Goal: Task Accomplishment & Management: Manage account settings

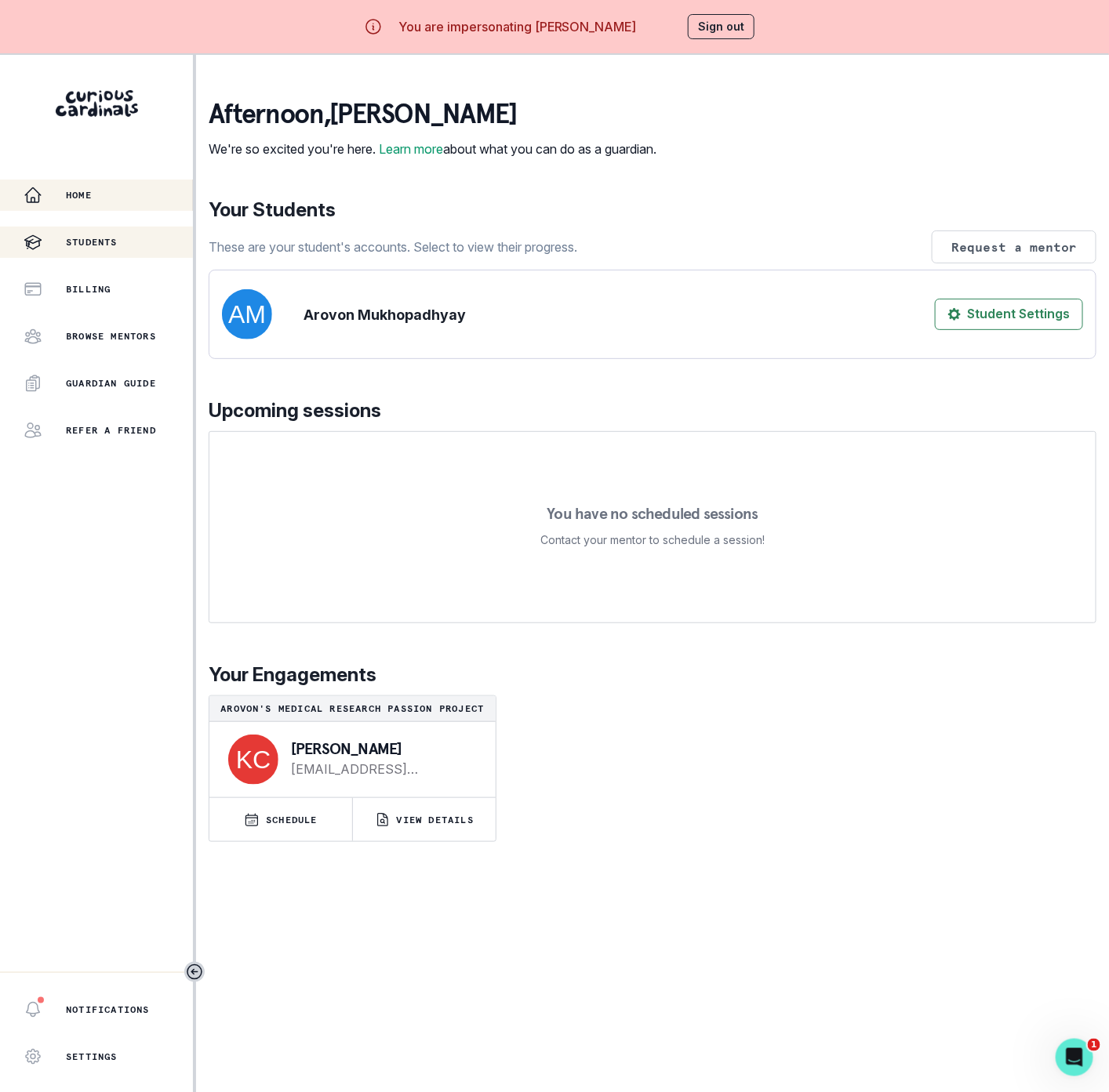
click at [106, 238] on p "Students" at bounding box center [92, 242] width 52 height 13
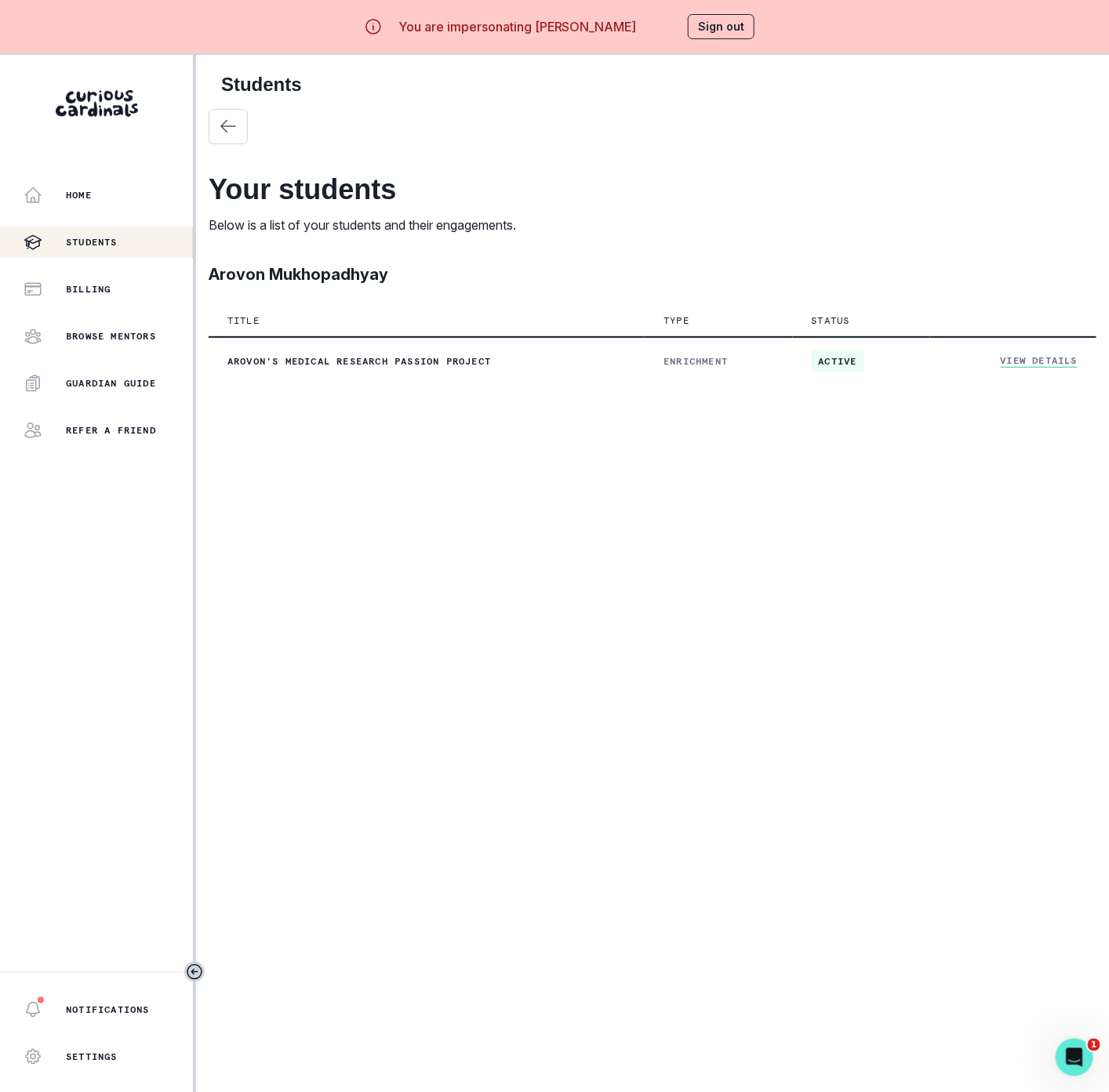
click at [109, 290] on p "Billing" at bounding box center [89, 290] width 45 height 13
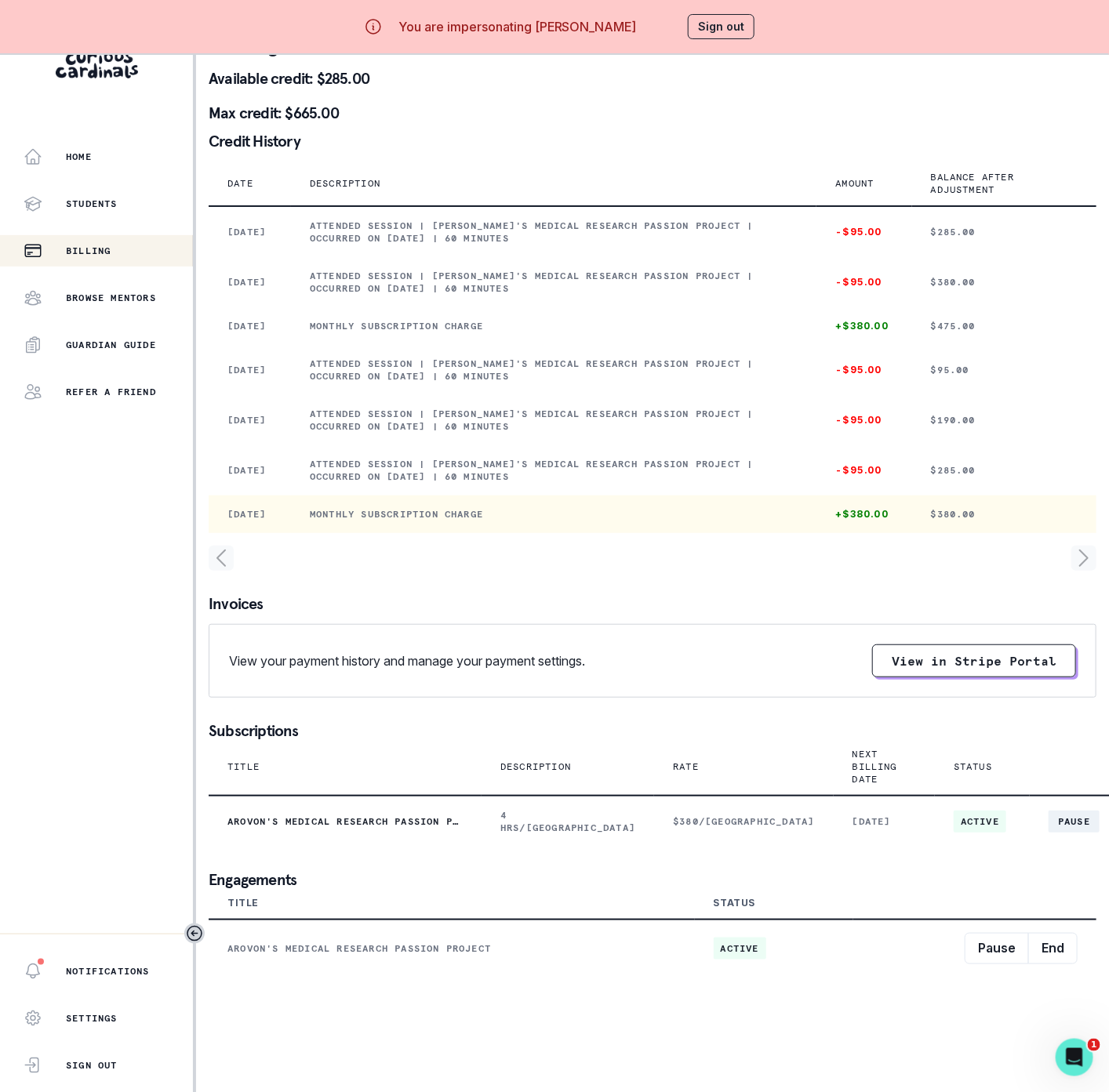
scroll to position [71, 0]
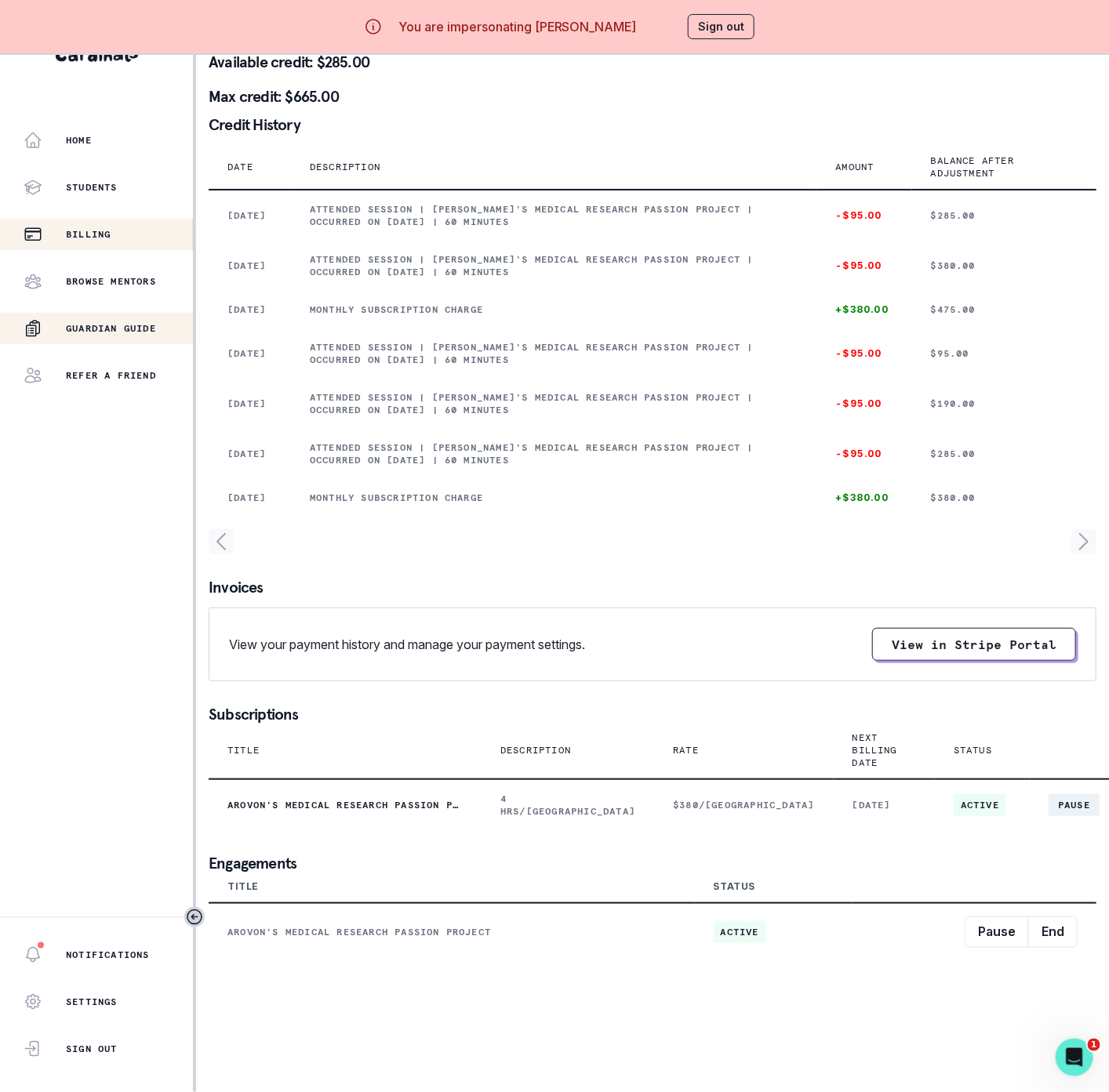
click at [139, 322] on p "Guardian Guide" at bounding box center [111, 329] width 90 height 13
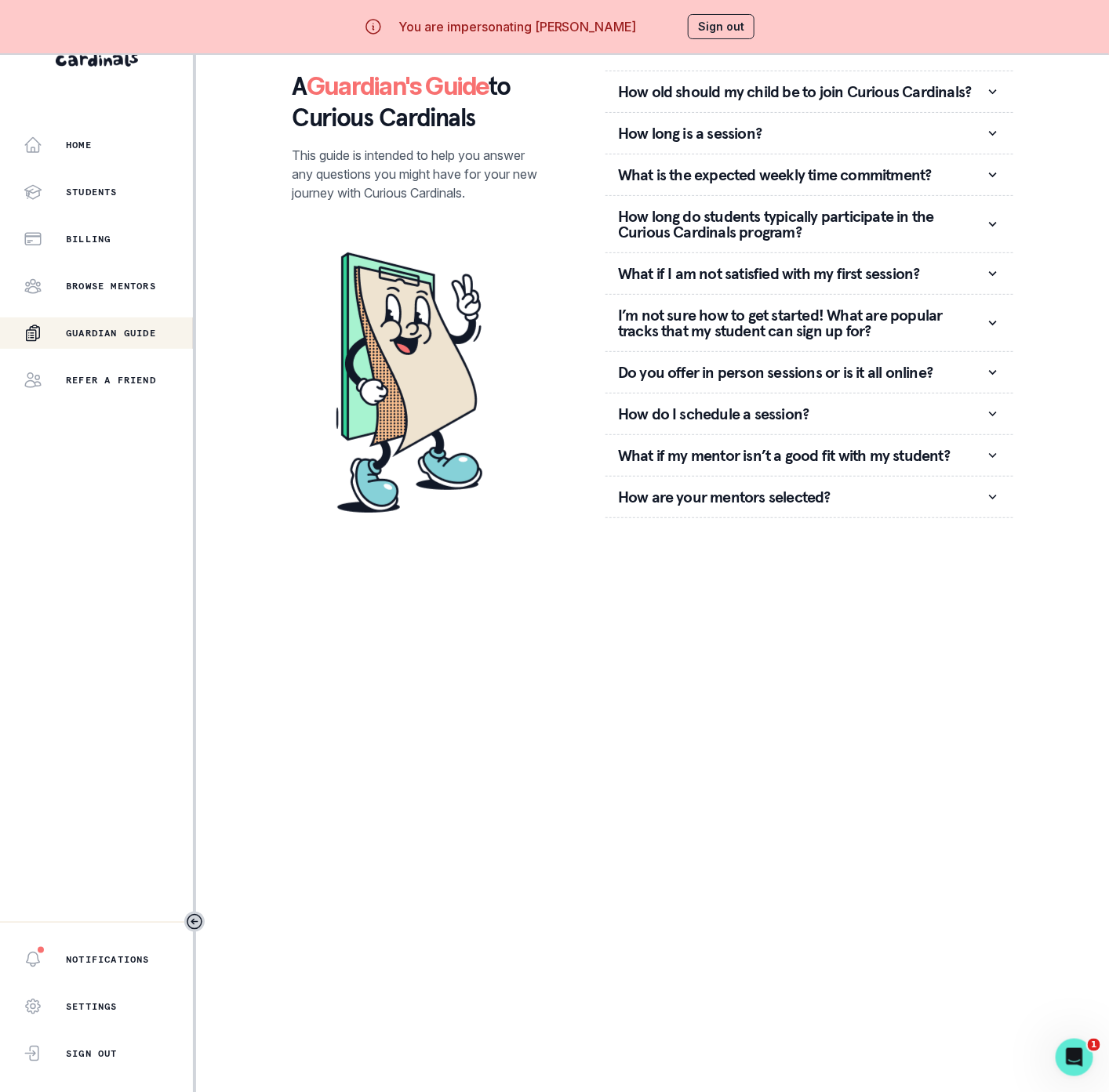
scroll to position [71, 0]
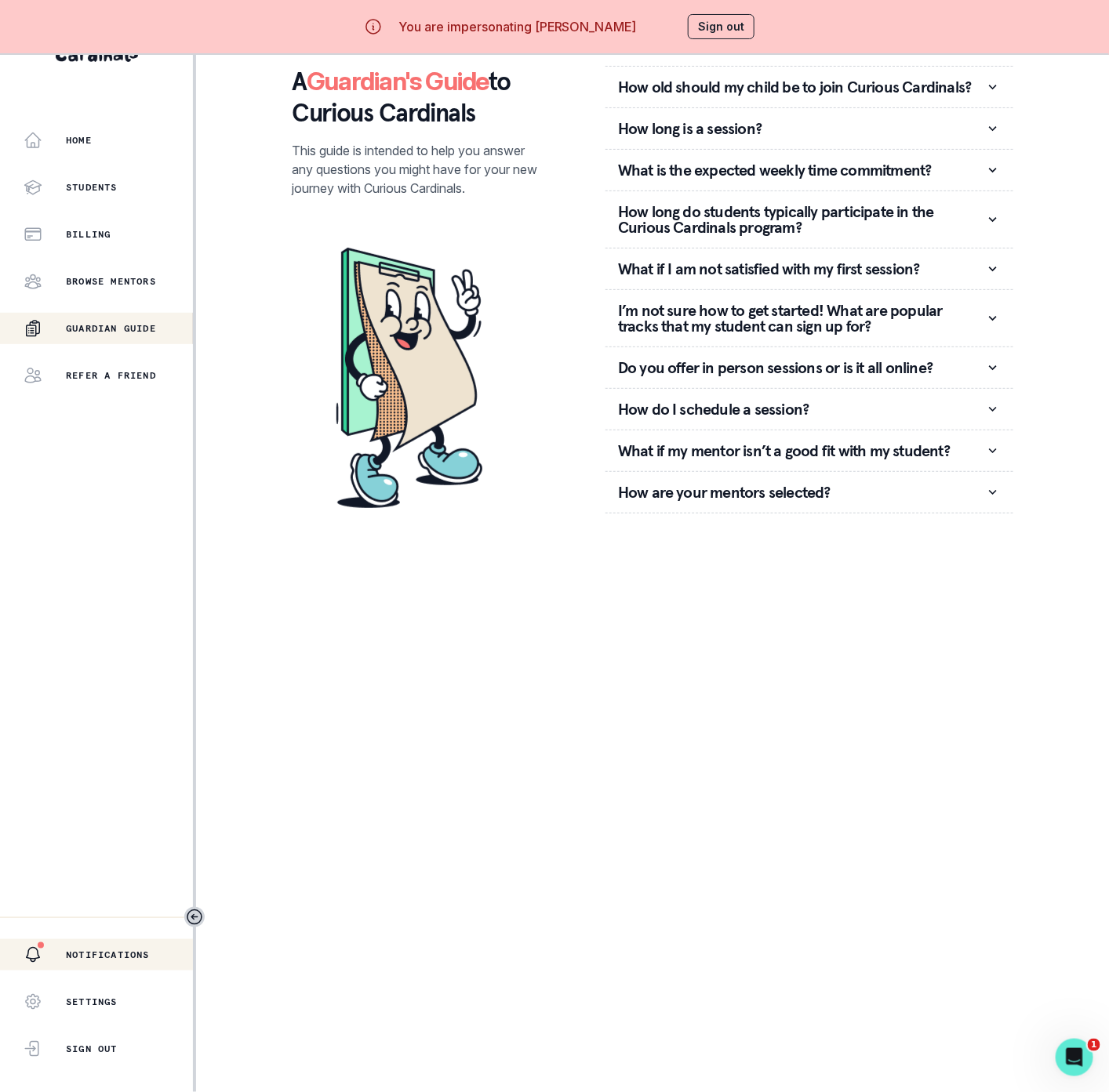
click at [112, 963] on div "Notifications" at bounding box center [108, 955] width 169 height 19
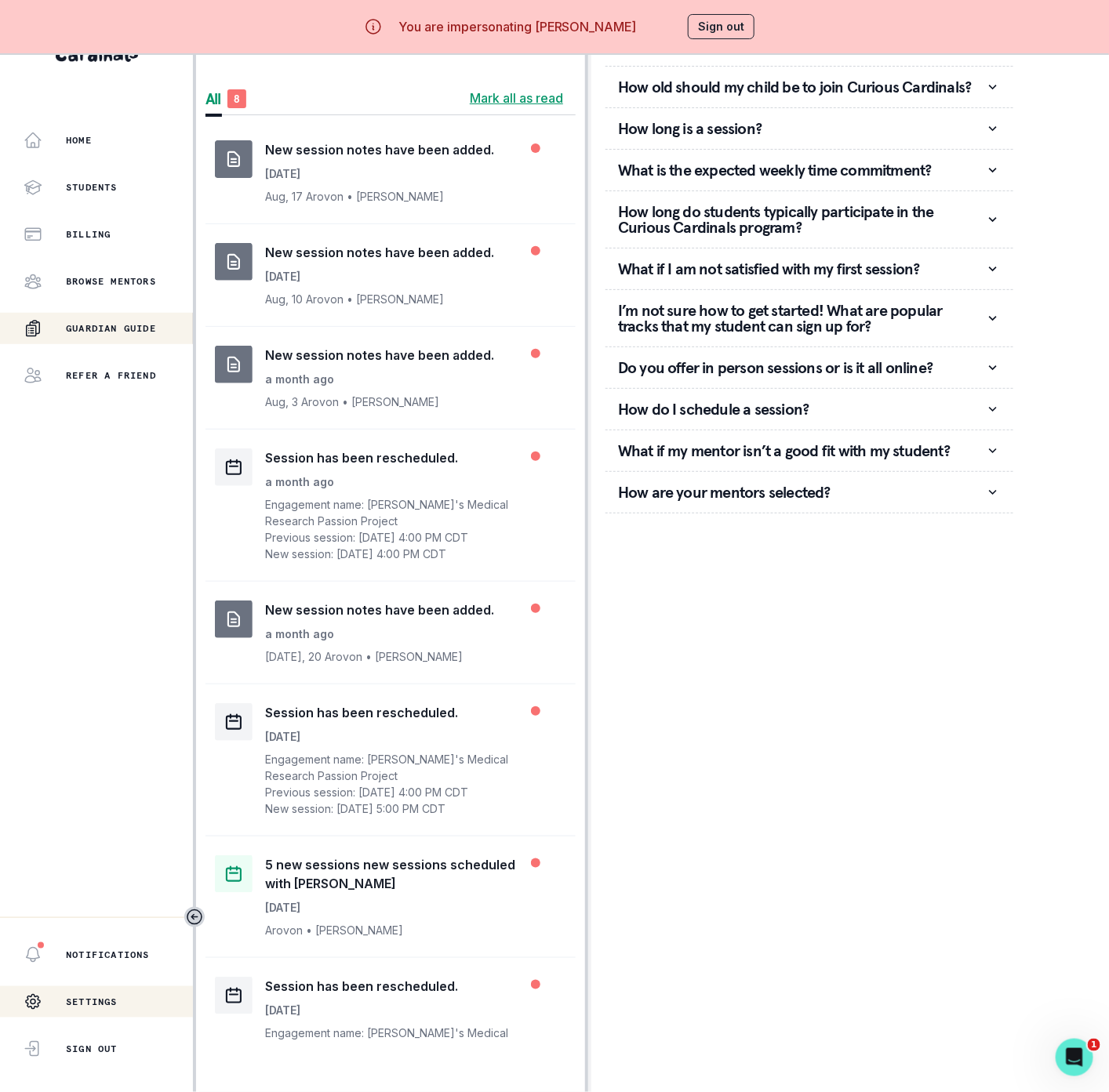
click at [87, 1011] on div "Settings" at bounding box center [70, 1001] width 94 height 31
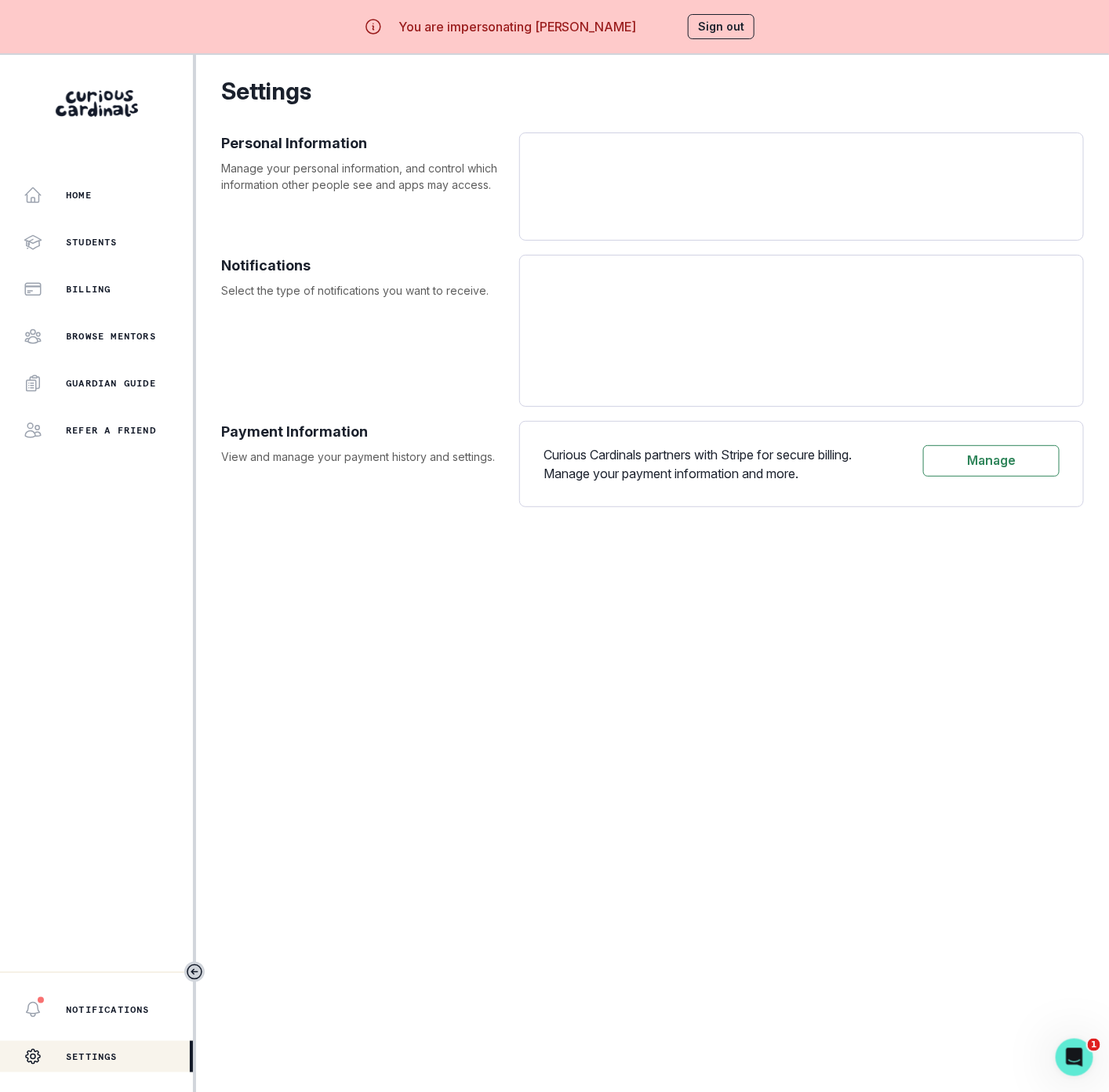
select select "America/[GEOGRAPHIC_DATA]"
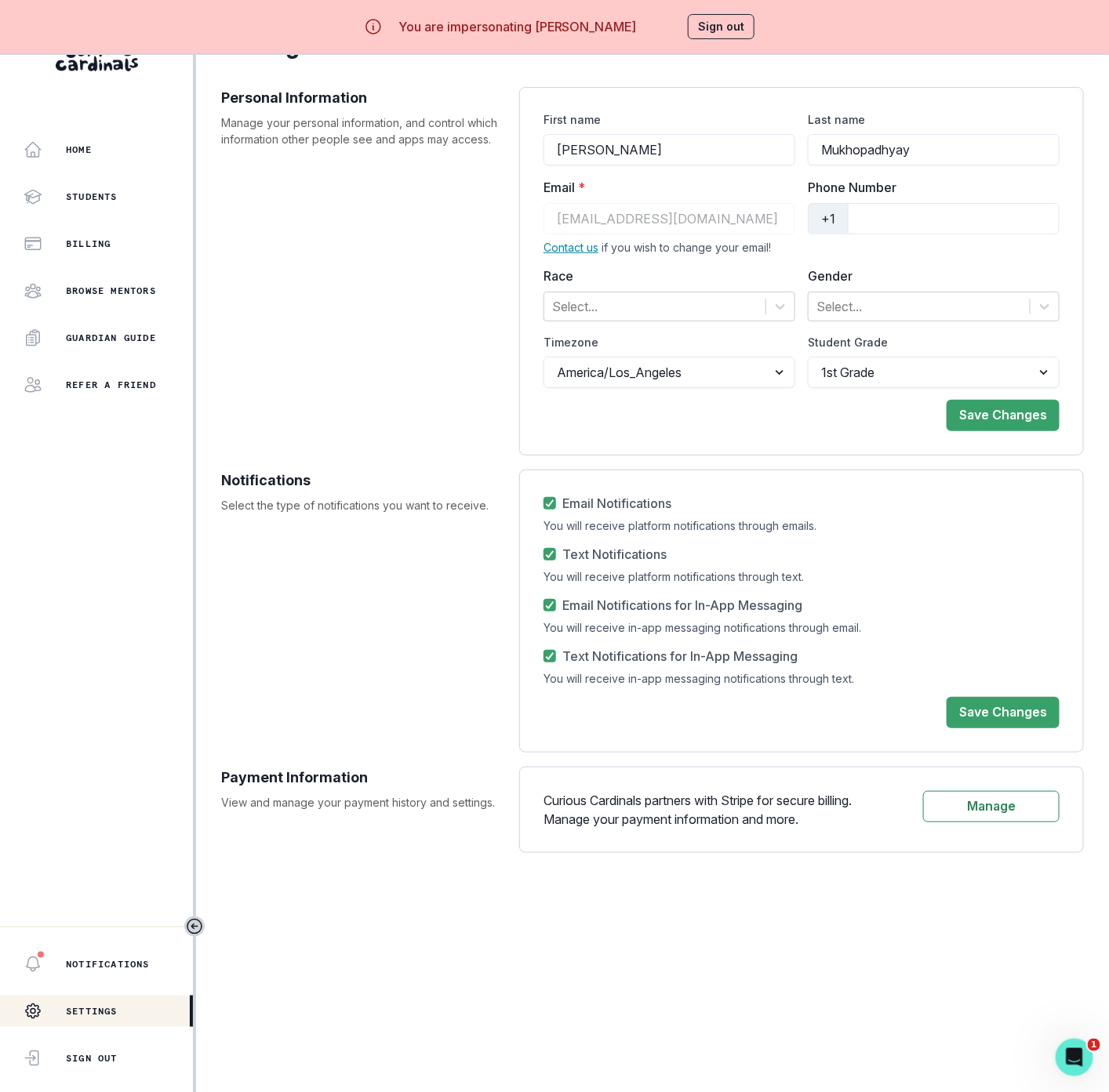
scroll to position [71, 0]
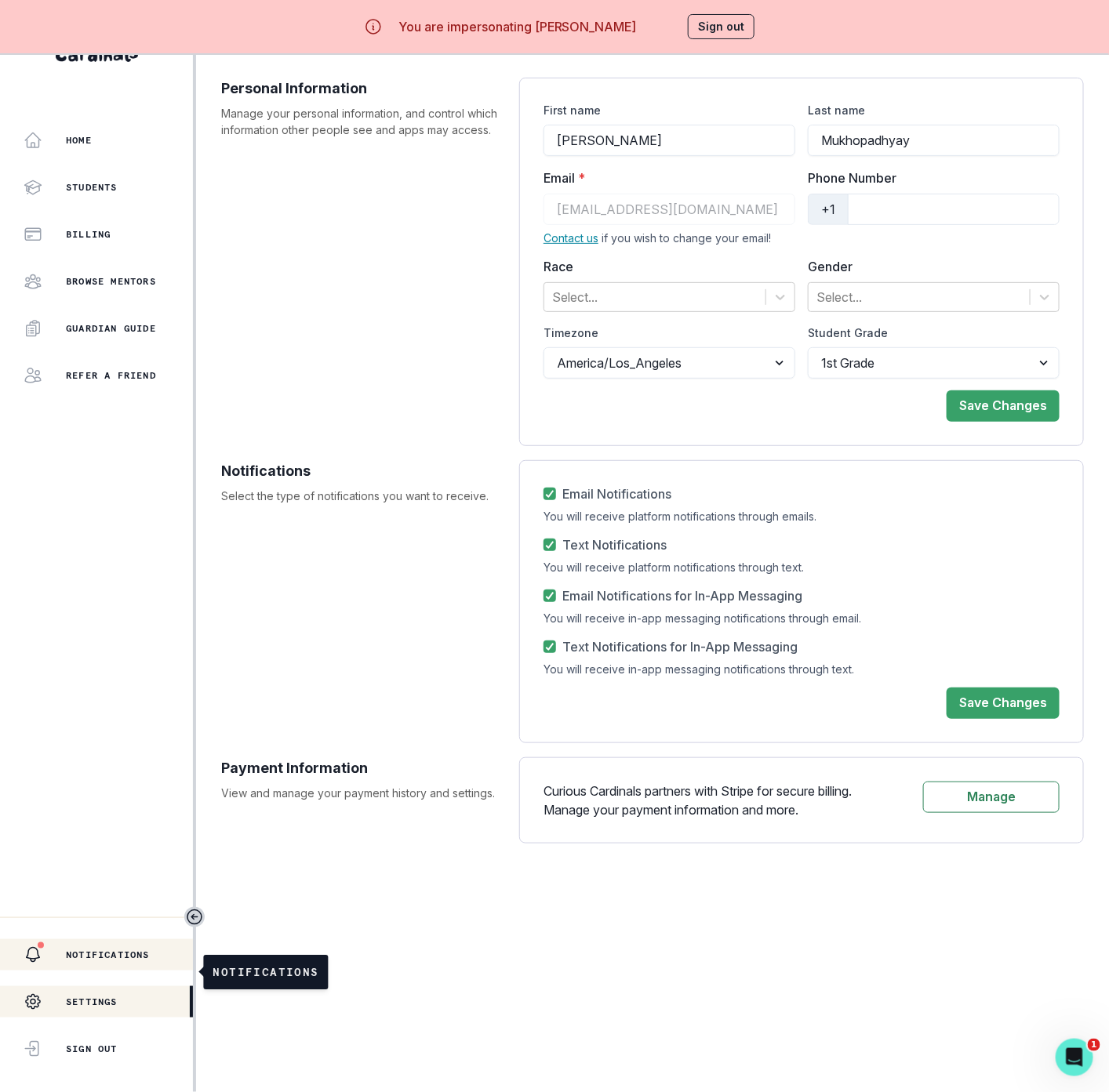
click at [97, 957] on p "Notifications" at bounding box center [108, 955] width 84 height 13
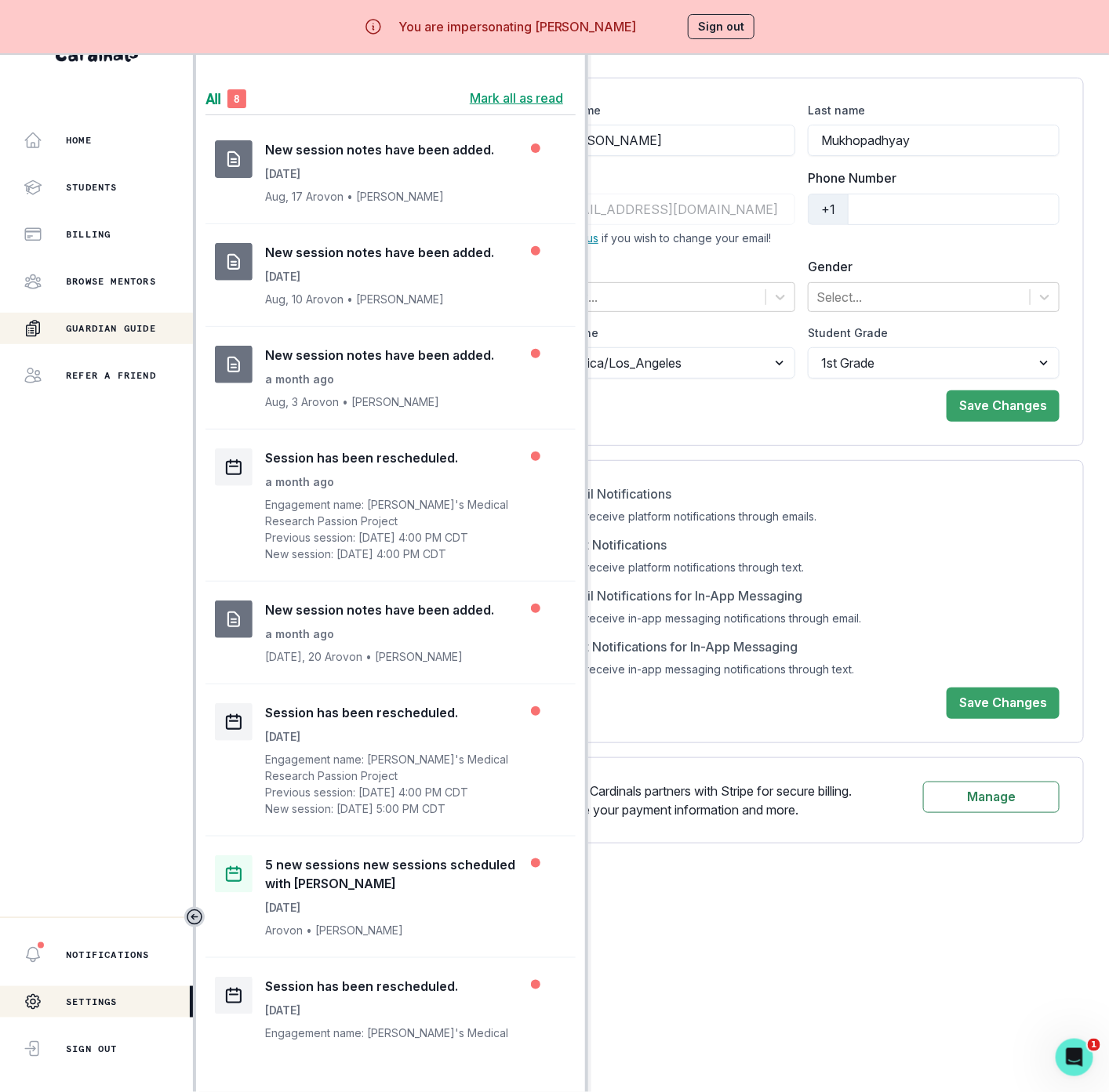
click at [116, 319] on div "Guardian Guide" at bounding box center [108, 329] width 169 height 19
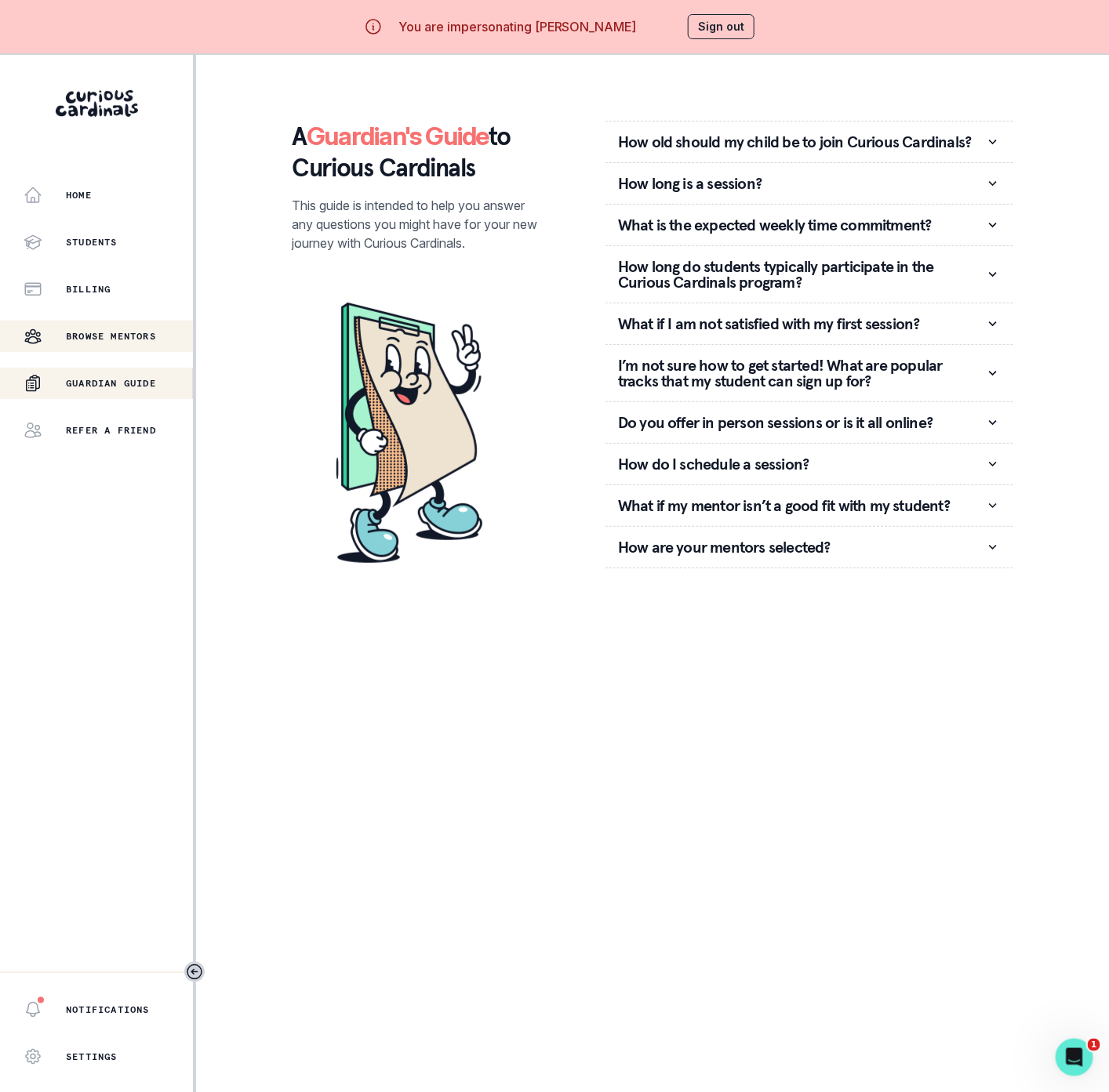
click at [116, 327] on div "Browse Mentors" at bounding box center [108, 337] width 169 height 19
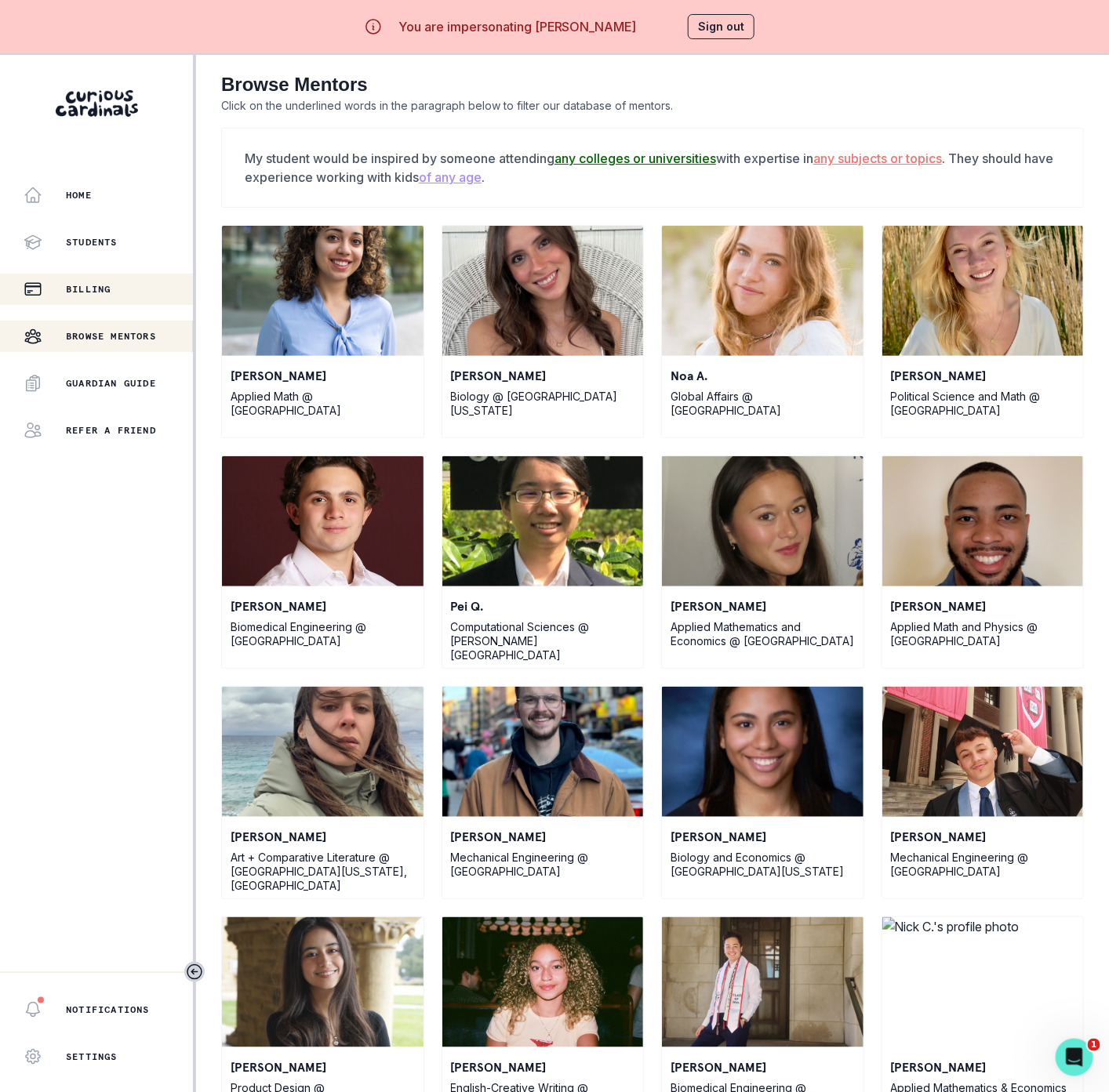
click at [113, 292] on div "Billing" at bounding box center [108, 290] width 169 height 19
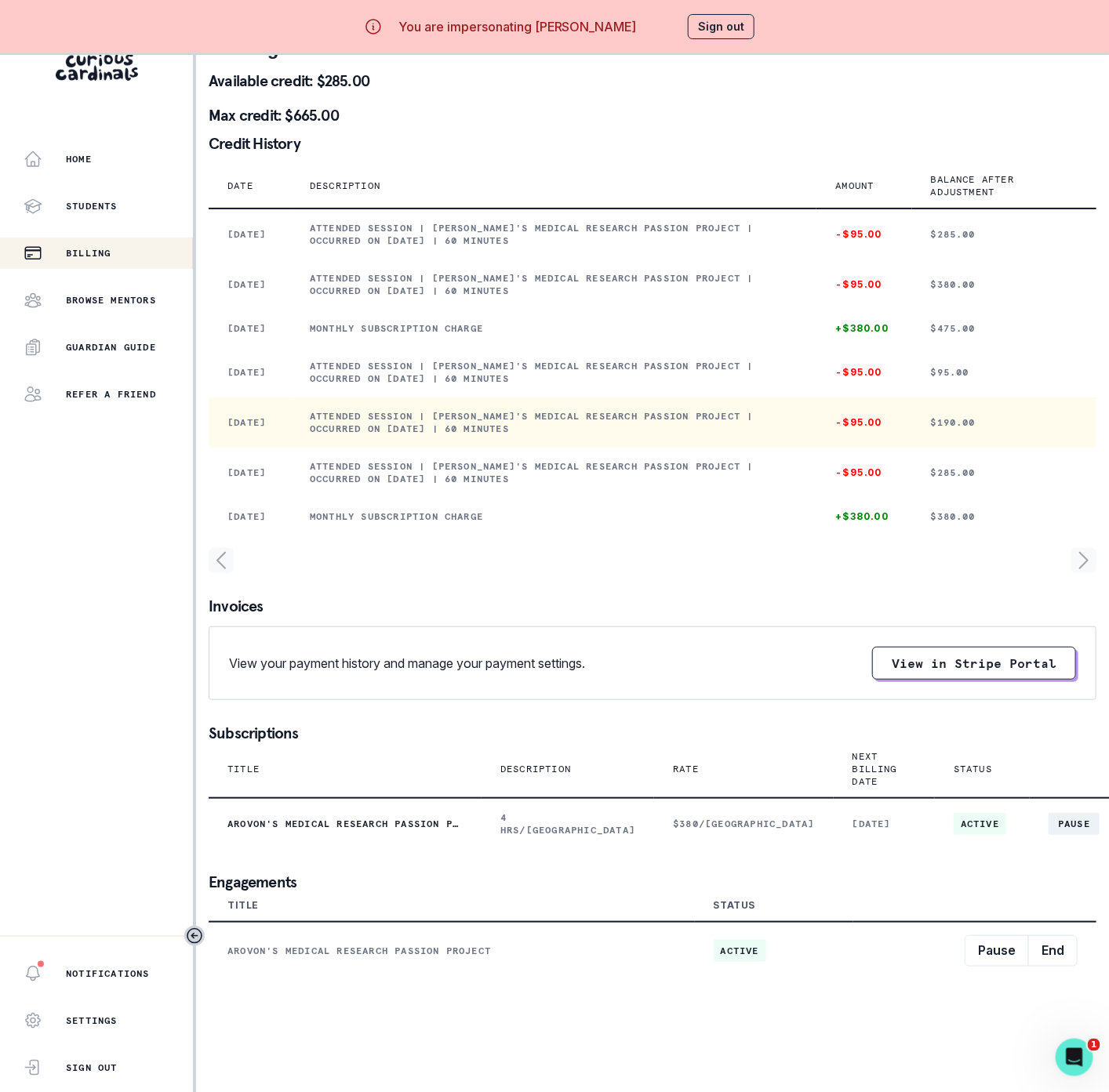
scroll to position [71, 0]
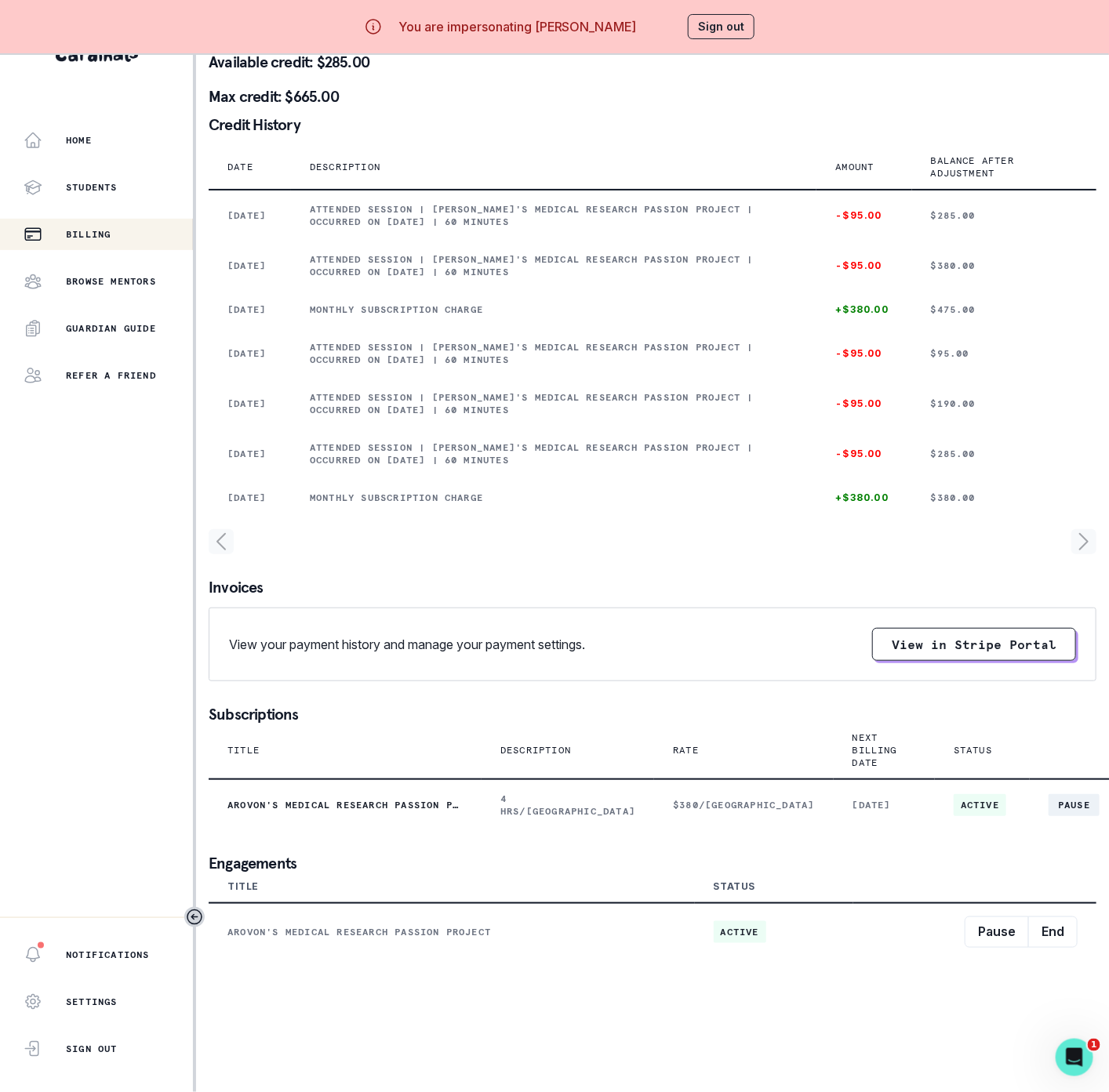
click at [729, 31] on button "Sign out" at bounding box center [721, 26] width 67 height 25
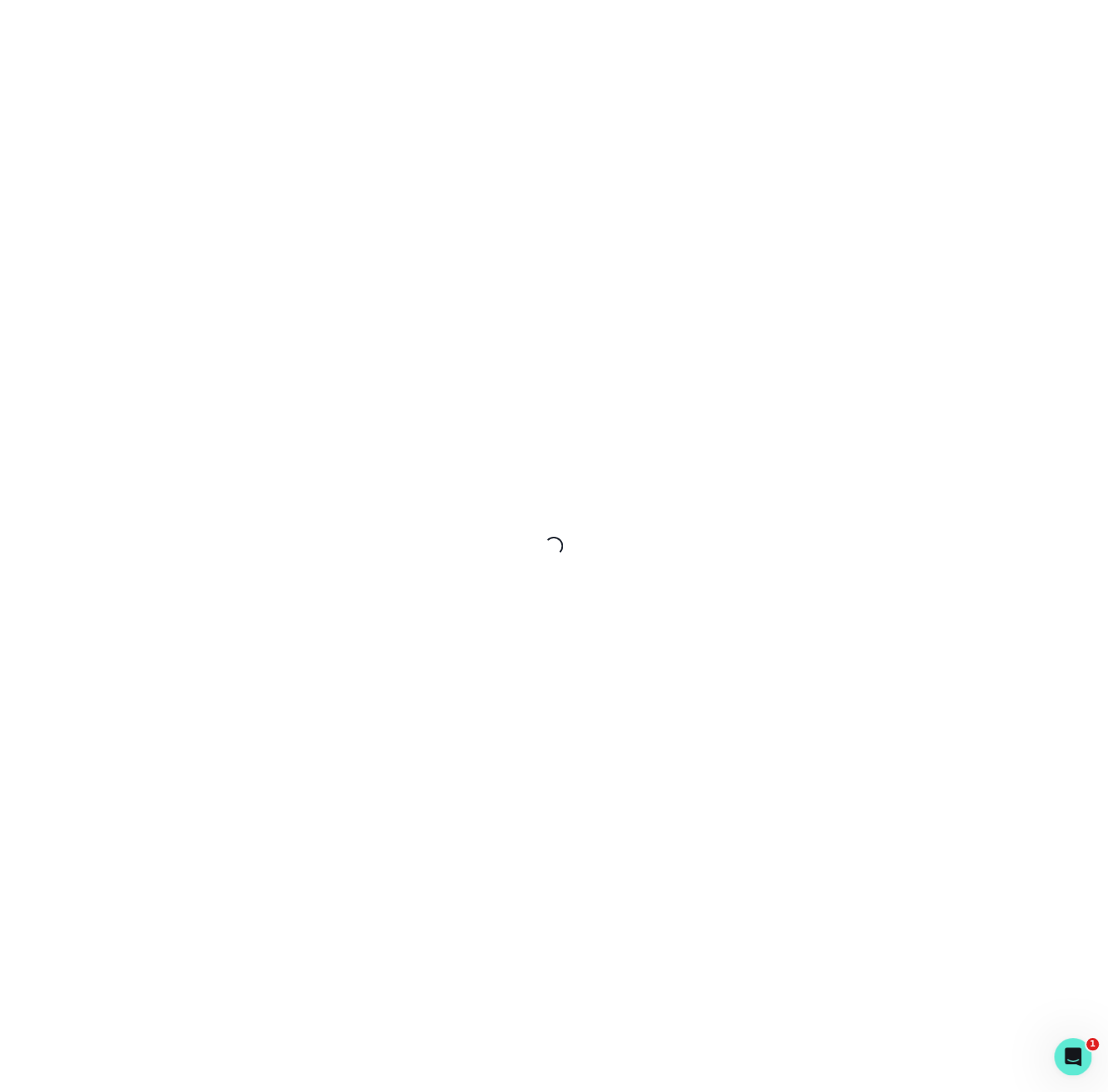
scroll to position [0, 0]
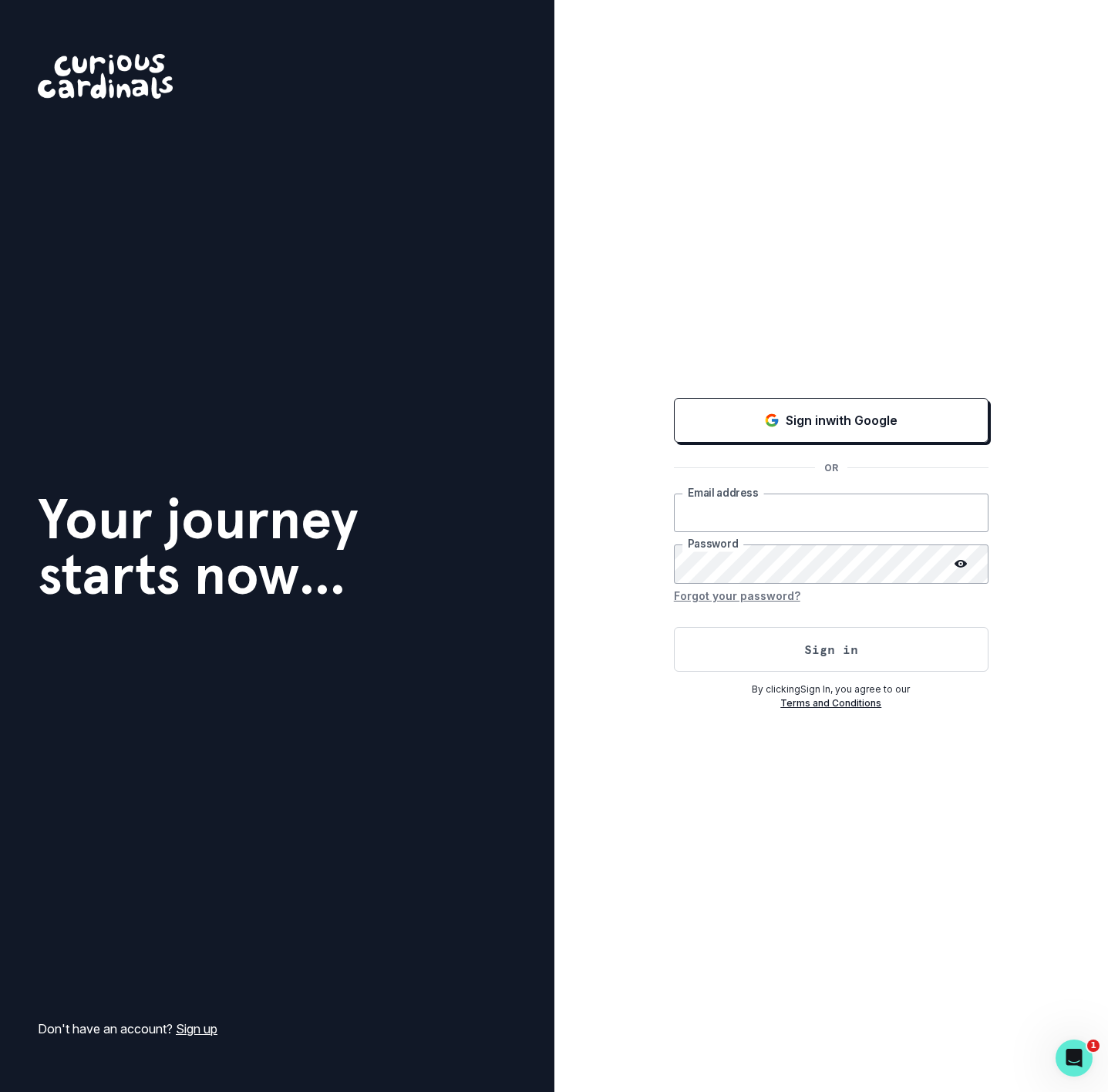
type input "[EMAIL_ADDRESS][DOMAIN_NAME]"
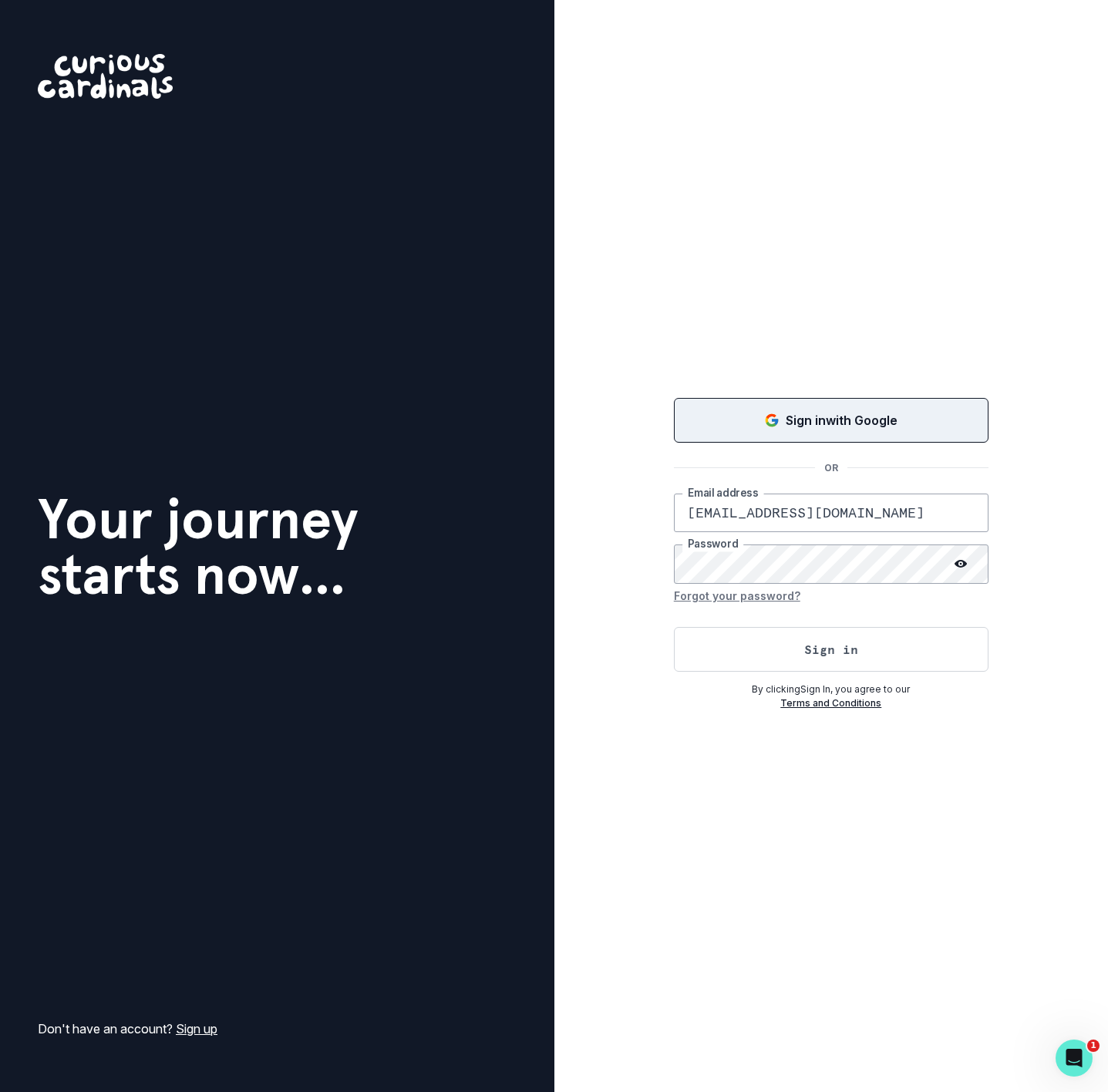
click at [791, 419] on p "Sign in with Google" at bounding box center [841, 420] width 111 height 19
